Goal: Task Accomplishment & Management: Manage account settings

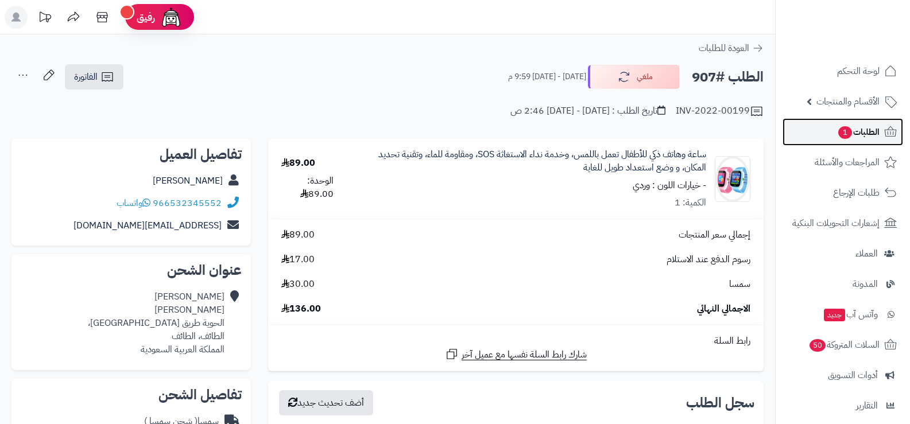
click at [850, 126] on span "الطلبات 1" at bounding box center [858, 132] width 42 height 16
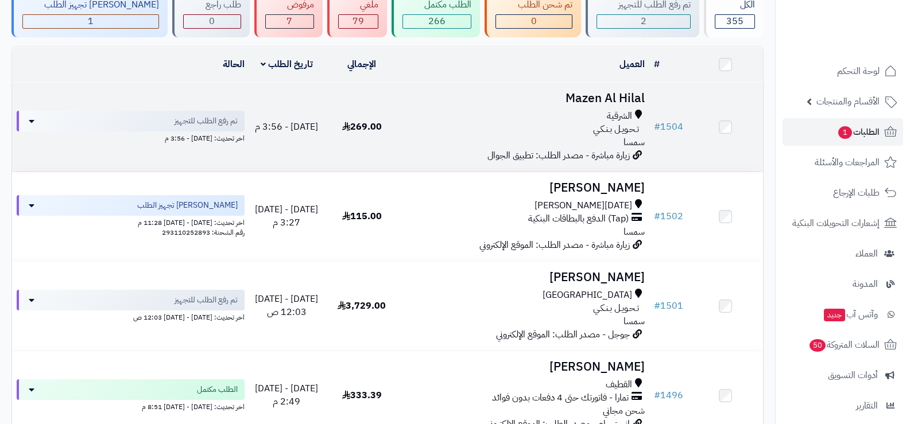
scroll to position [115, 0]
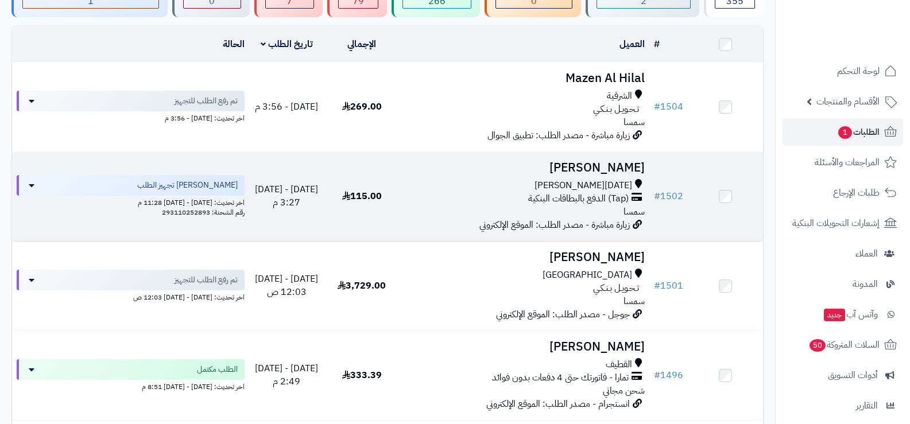
click at [471, 173] on td "AbdulJaleel Aseeri خميس مشيط (Tap) الدفع بالبطاقات البنكية سمسا زيارة مباشرة - …" at bounding box center [525, 196] width 250 height 89
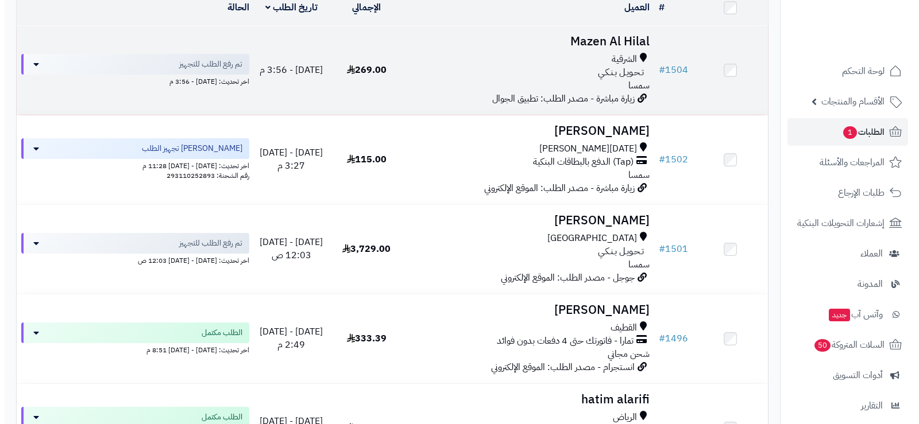
scroll to position [172, 0]
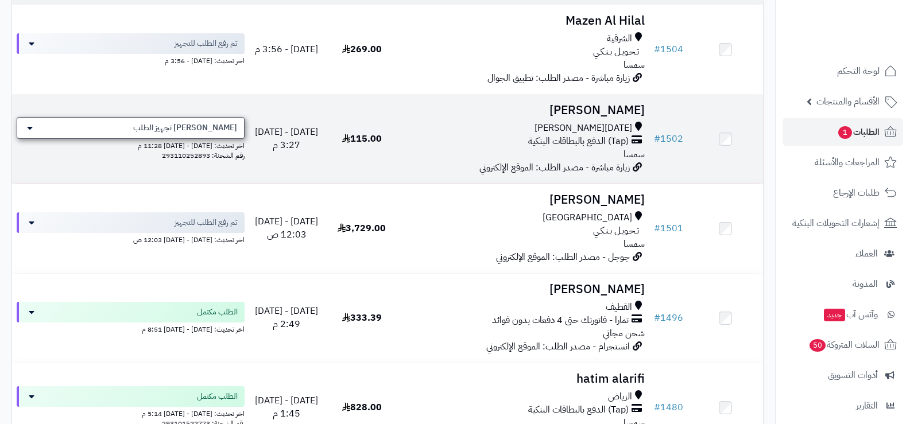
click at [100, 130] on div "[PERSON_NAME] تجهيز الطلب" at bounding box center [131, 128] width 228 height 22
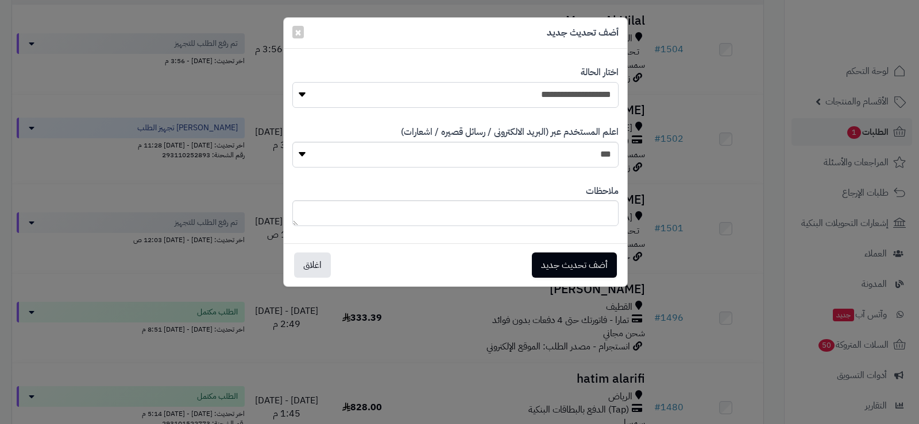
click at [464, 96] on select "**********" at bounding box center [455, 95] width 326 height 26
select select "*"
click at [292, 82] on select "**********" at bounding box center [455, 95] width 326 height 26
click at [576, 265] on button "أضف تحديث جديد" at bounding box center [574, 264] width 85 height 25
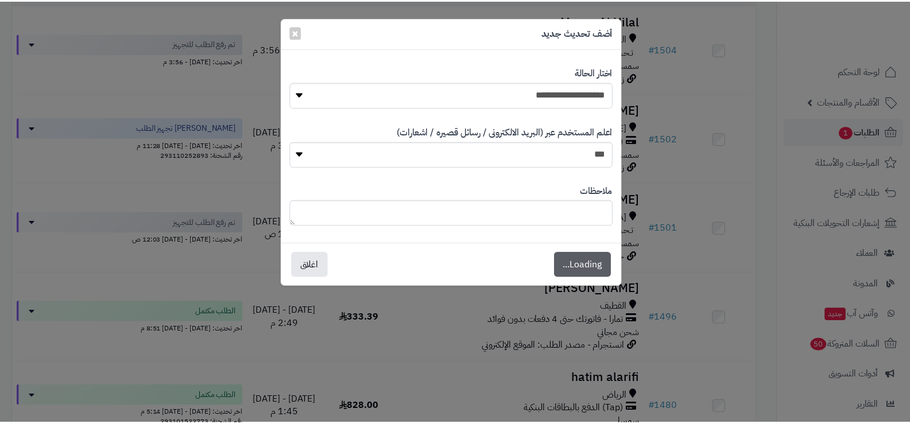
scroll to position [209, 0]
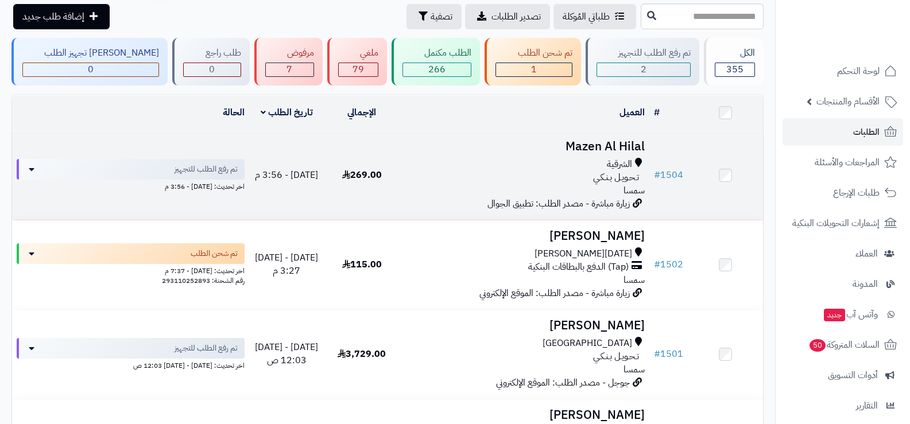
scroll to position [45, 0]
click at [468, 166] on div "الشرقية" at bounding box center [524, 165] width 241 height 13
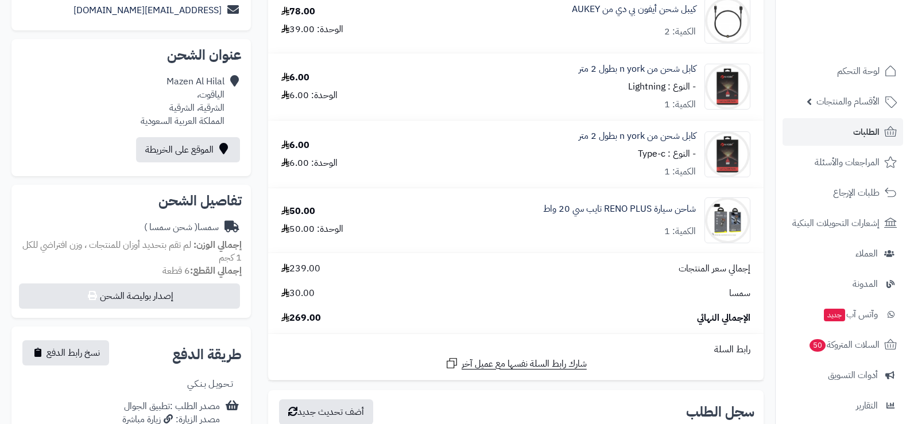
scroll to position [213, 0]
